Goal: Register for event/course

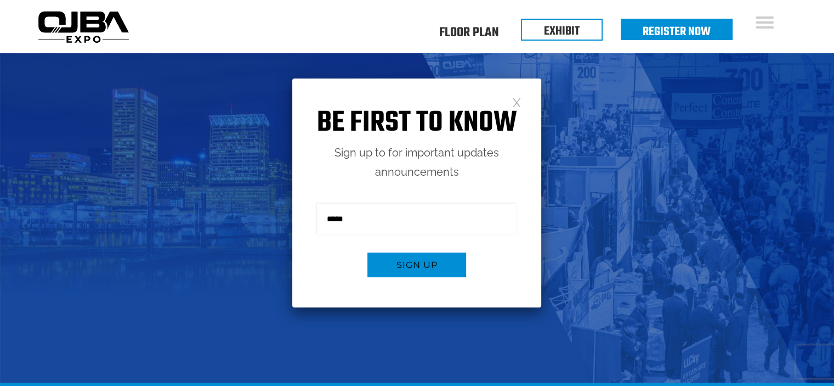
click at [516, 100] on link at bounding box center [516, 101] width 9 height 9
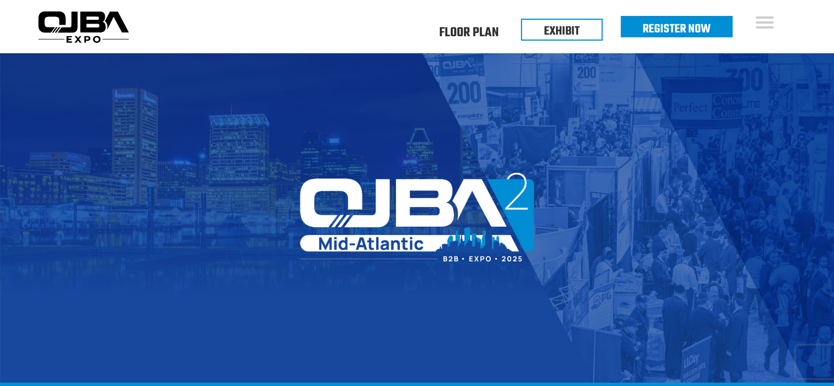
click at [672, 29] on link "Register Now" at bounding box center [677, 29] width 68 height 19
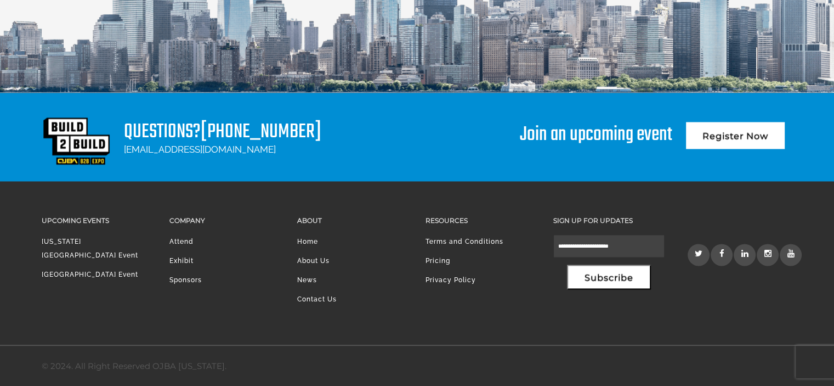
click at [184, 239] on link "Attend" at bounding box center [182, 242] width 24 height 8
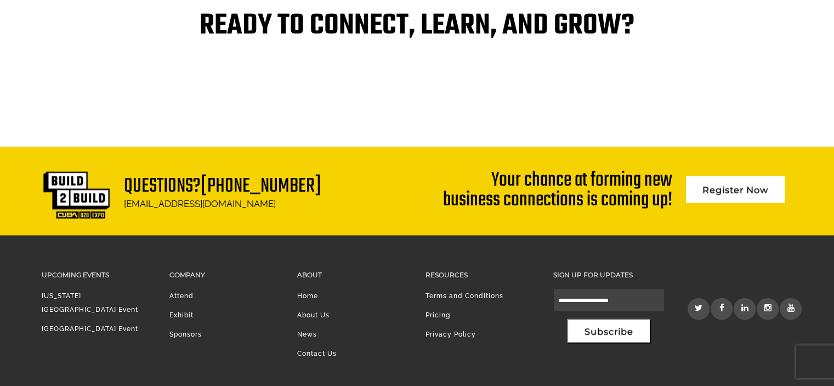
scroll to position [2410, 0]
